Goal: Information Seeking & Learning: Learn about a topic

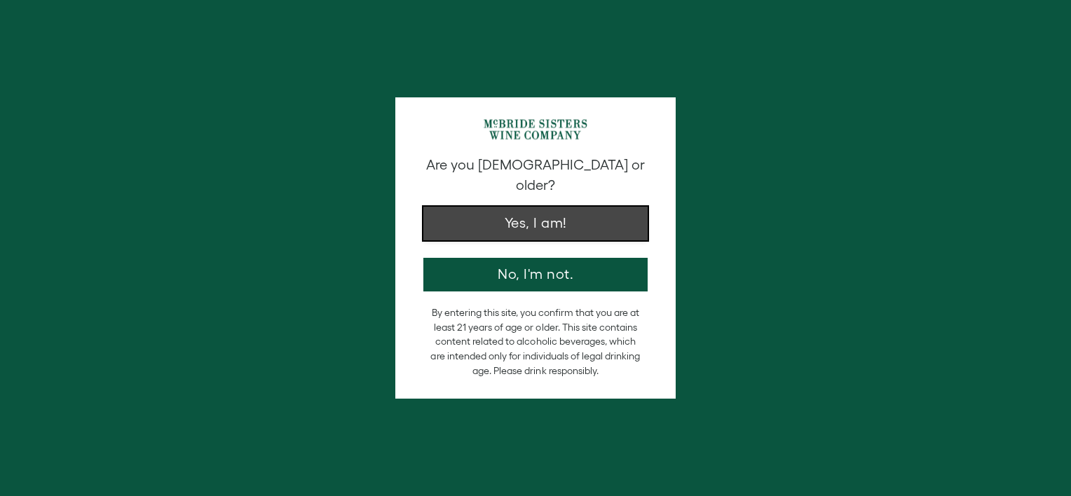
click at [615, 214] on button "Yes, I am!" at bounding box center [535, 224] width 224 height 34
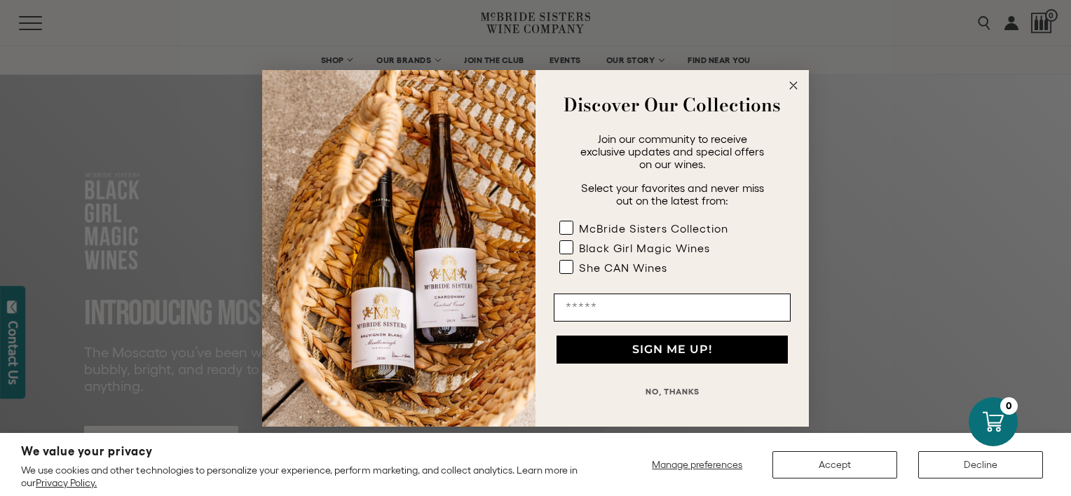
click at [793, 85] on icon "Close dialog" at bounding box center [793, 85] width 7 height 7
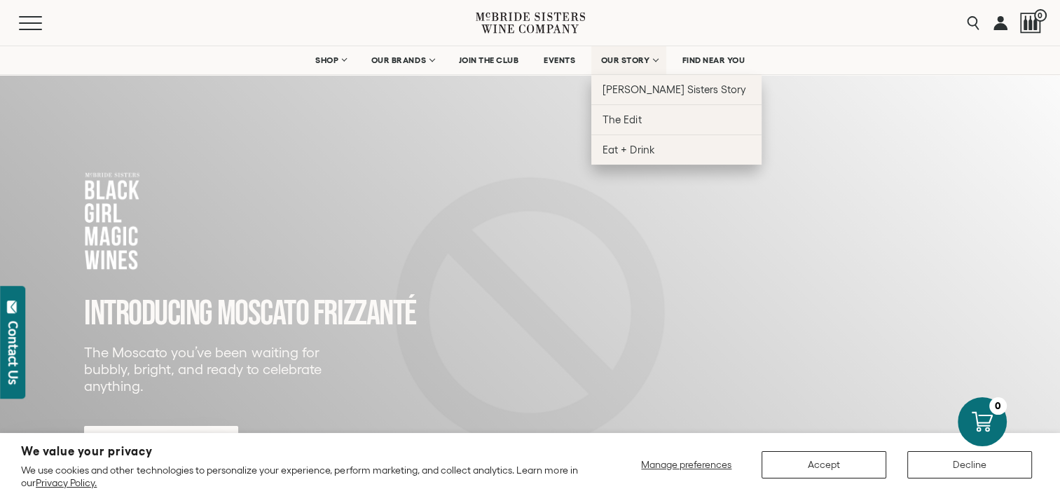
click at [645, 53] on link "OUR STORY" at bounding box center [628, 60] width 75 height 28
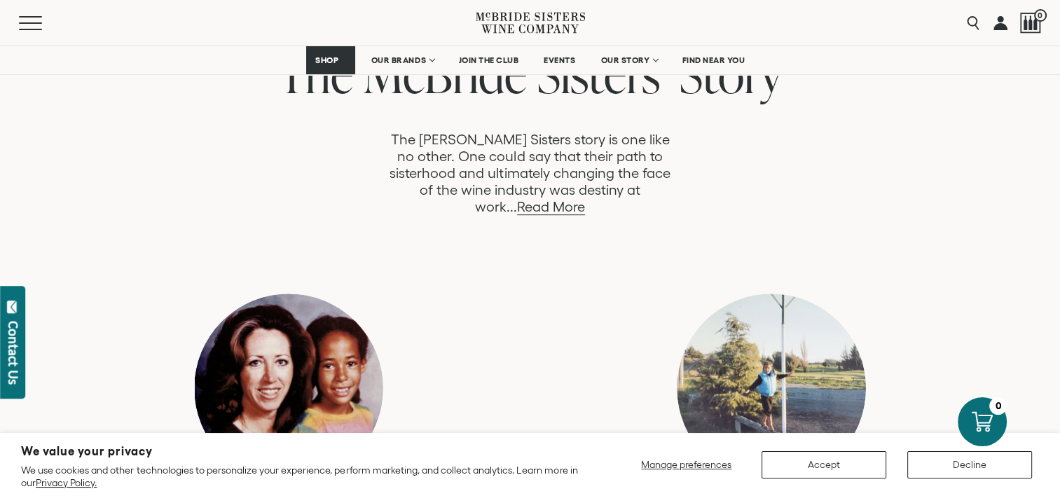
scroll to position [764, 0]
click at [585, 200] on link "Read More" at bounding box center [551, 208] width 68 height 16
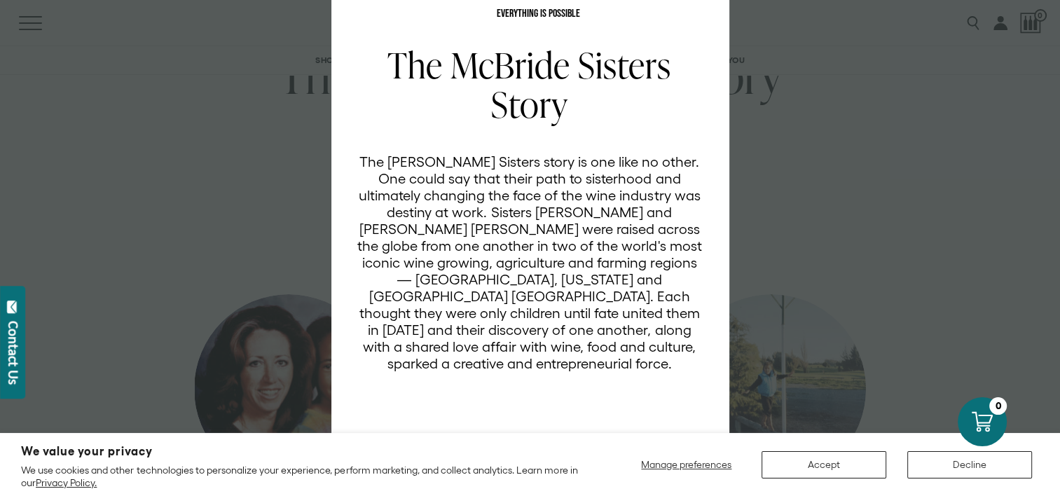
scroll to position [90, 0]
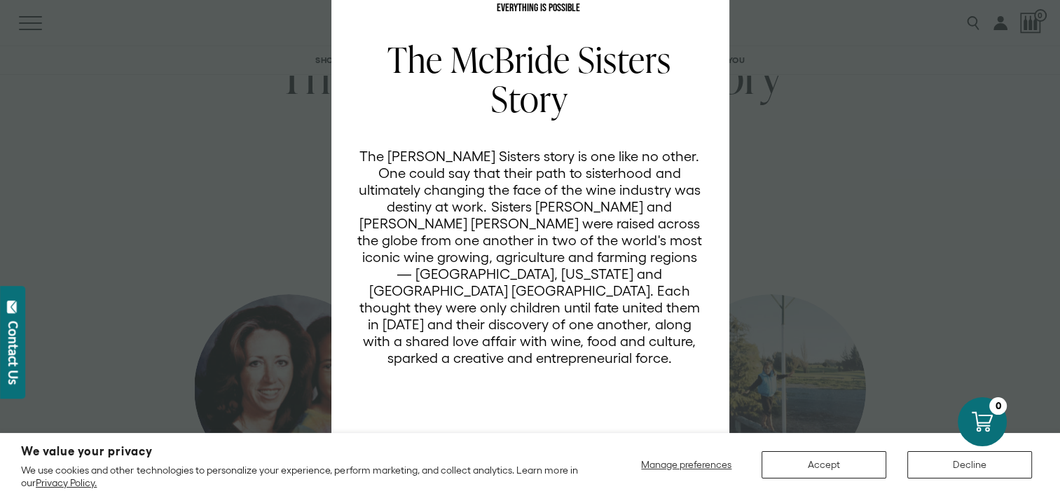
click at [987, 314] on div "EVERYTHING IS POSSIBLE The [PERSON_NAME] Sisters Story The [PERSON_NAME] Sister…" at bounding box center [530, 248] width 1060 height 496
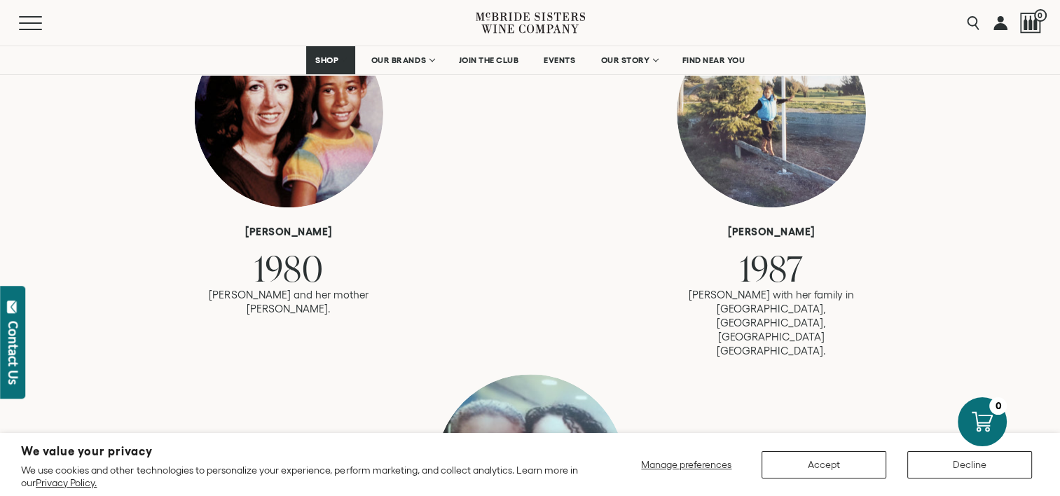
scroll to position [1050, 0]
